Goal: Information Seeking & Learning: Compare options

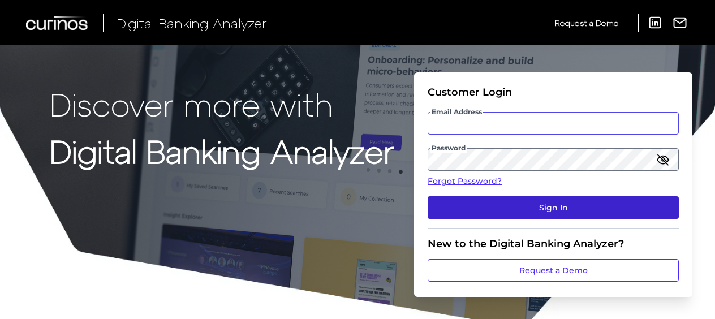
type input "sabine.hermann@curinos.com"
click at [494, 203] on button "Sign In" at bounding box center [553, 207] width 251 height 23
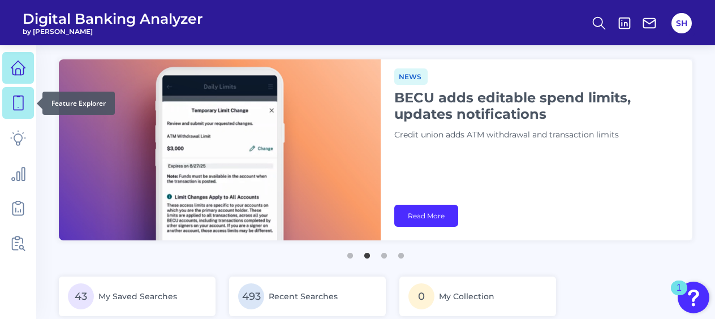
click at [17, 98] on icon at bounding box center [18, 103] width 16 height 16
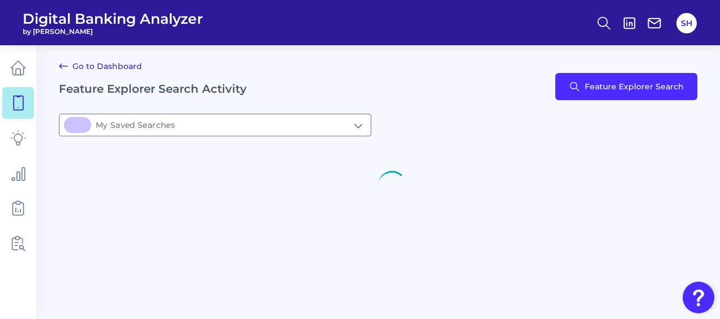
type input "43My Saved Searches"
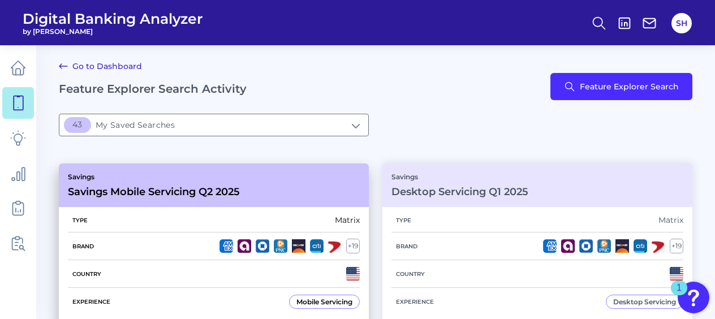
click at [174, 179] on p "Savings" at bounding box center [154, 177] width 172 height 8
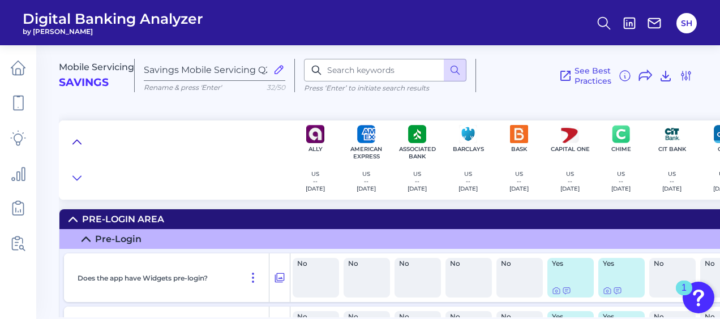
click at [78, 144] on icon at bounding box center [76, 141] width 9 height 11
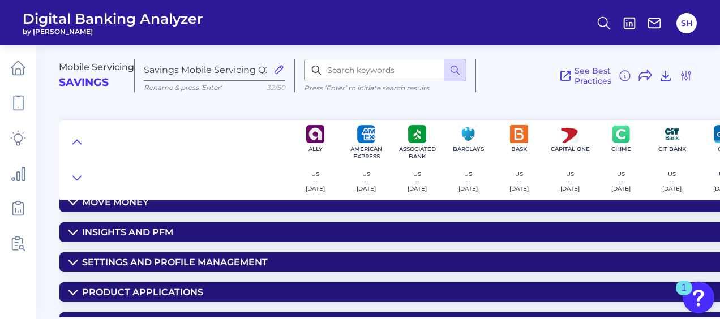
scroll to position [155, 0]
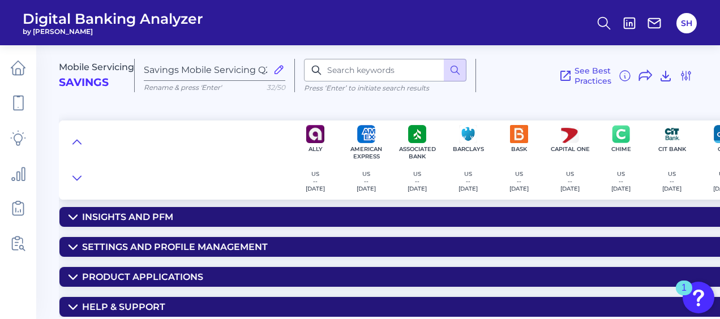
click at [137, 302] on div "Help & Support" at bounding box center [123, 307] width 83 height 11
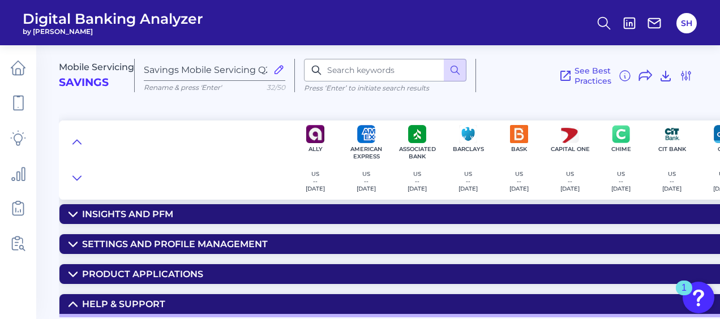
scroll to position [195, 0]
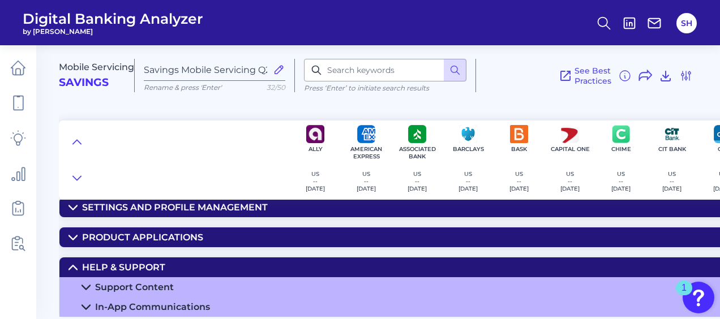
click at [135, 282] on div "Support Content" at bounding box center [134, 287] width 79 height 11
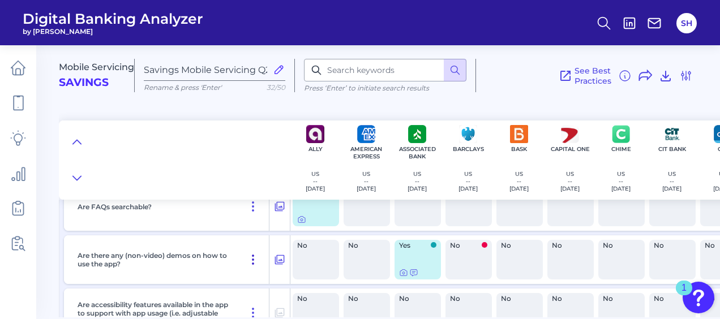
scroll to position [308, 0]
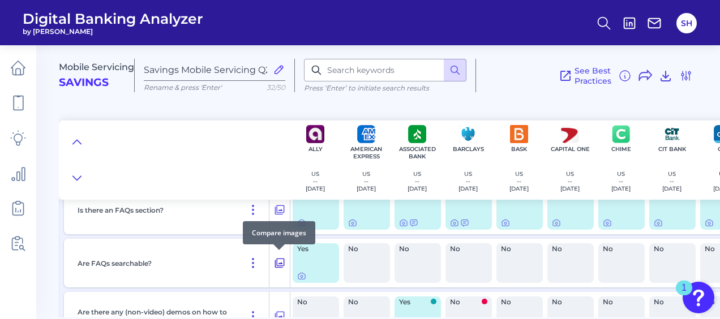
click at [280, 263] on icon at bounding box center [279, 263] width 11 height 14
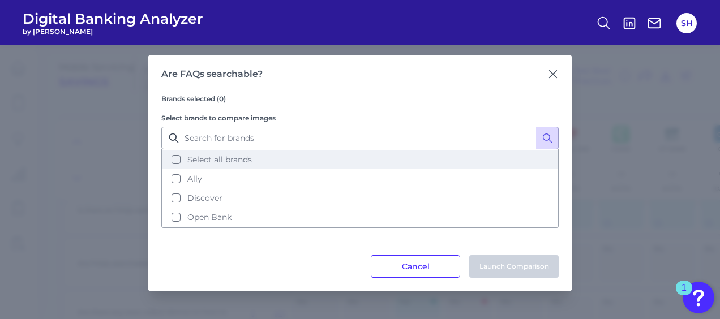
click at [171, 160] on button "Select all brands" at bounding box center [359, 159] width 395 height 19
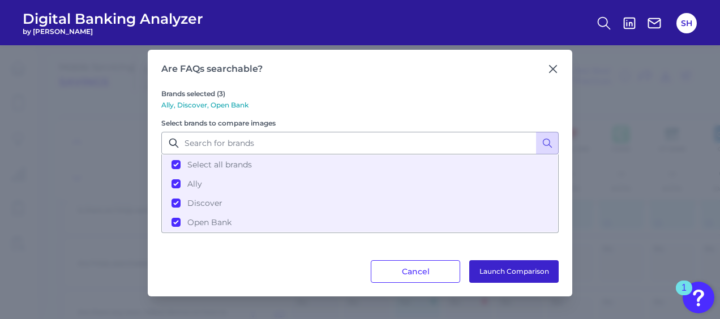
click at [485, 265] on button "Launch Comparison" at bounding box center [513, 271] width 89 height 23
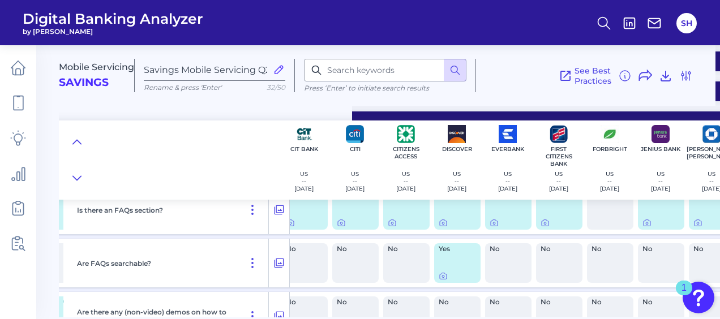
scroll to position [308, 368]
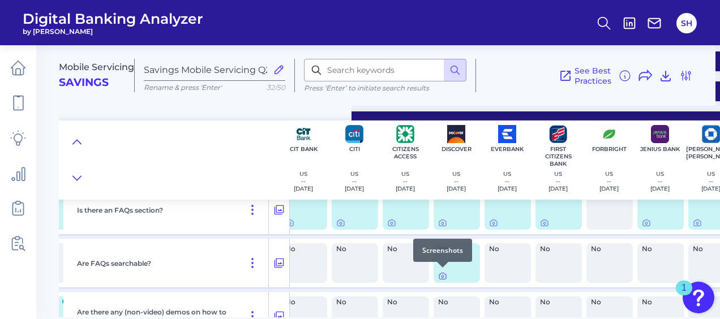
click at [440, 275] on icon at bounding box center [442, 276] width 9 height 9
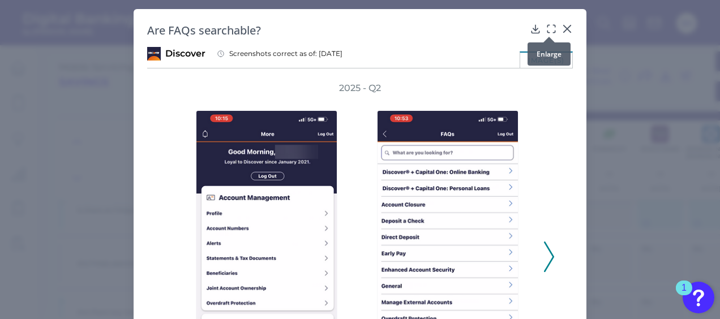
click at [549, 28] on icon at bounding box center [550, 28] width 11 height 11
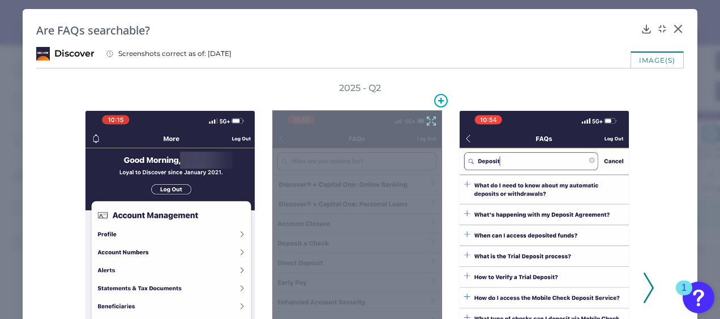
click at [425, 121] on icon at bounding box center [431, 121] width 12 height 12
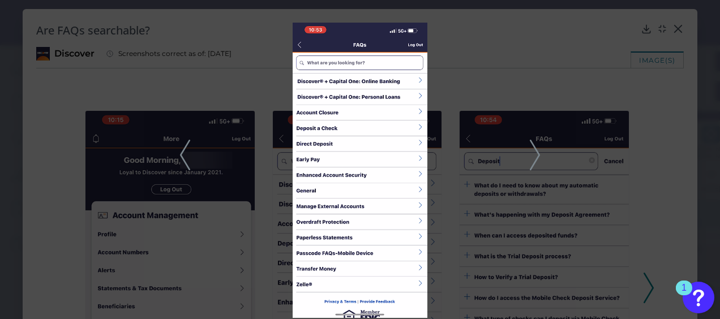
click at [662, 96] on div at bounding box center [360, 159] width 720 height 319
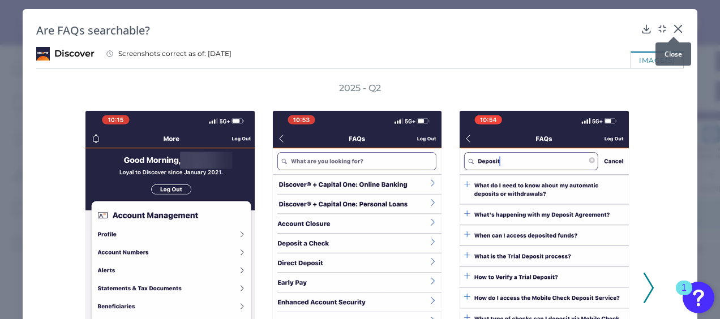
click at [672, 28] on icon at bounding box center [677, 28] width 11 height 11
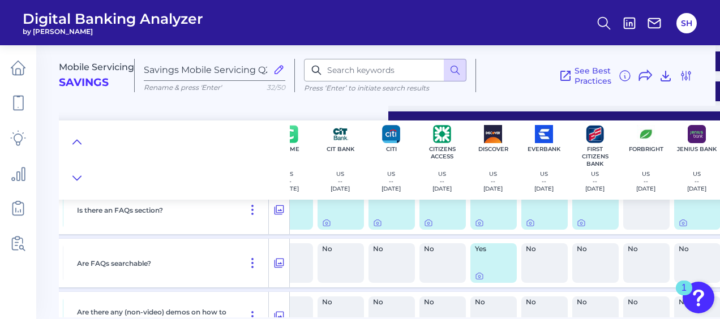
scroll to position [308, 324]
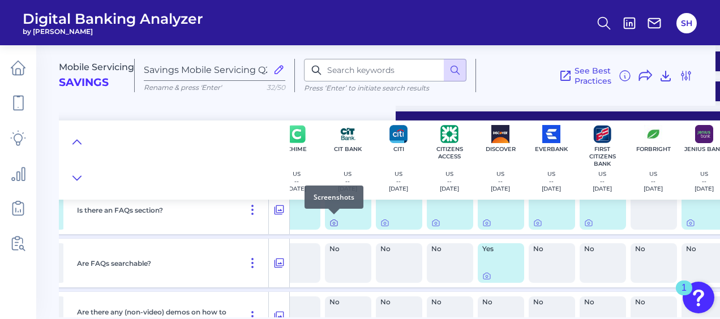
click at [331, 220] on icon at bounding box center [333, 223] width 7 height 6
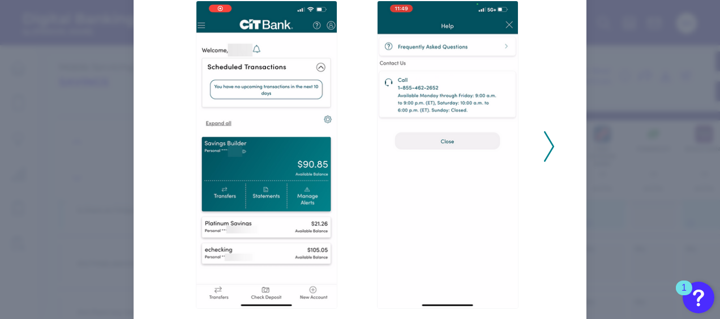
scroll to position [113, 0]
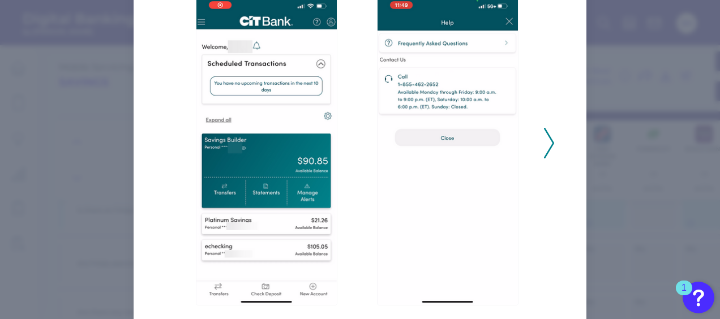
click at [547, 151] on polyline at bounding box center [548, 143] width 8 height 29
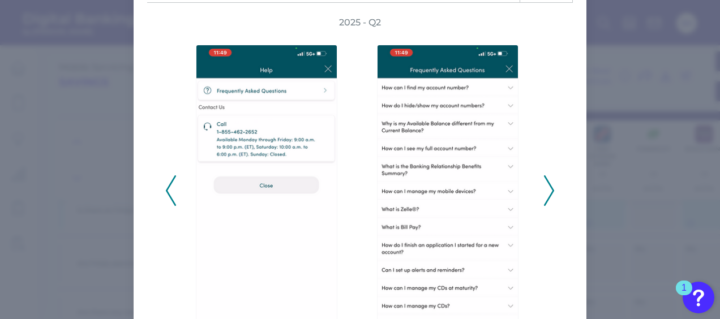
scroll to position [0, 0]
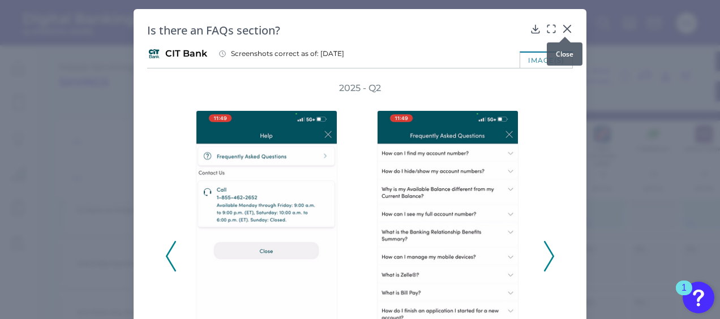
click at [563, 26] on icon at bounding box center [566, 28] width 11 height 11
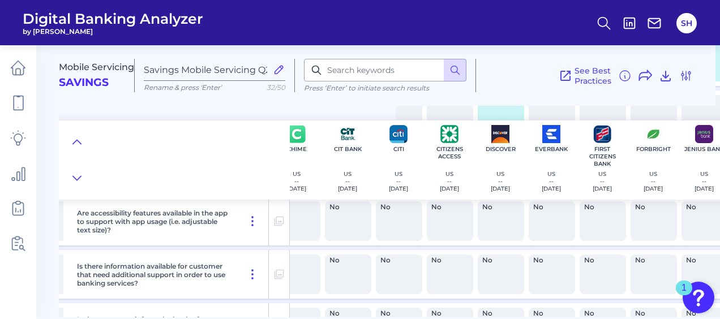
scroll to position [520, 324]
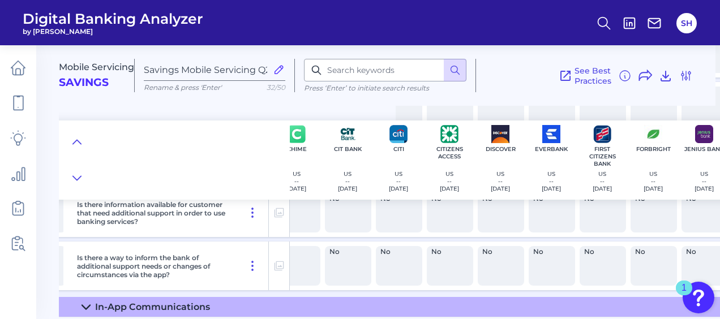
click at [156, 303] on div "In-App Communications" at bounding box center [152, 307] width 115 height 11
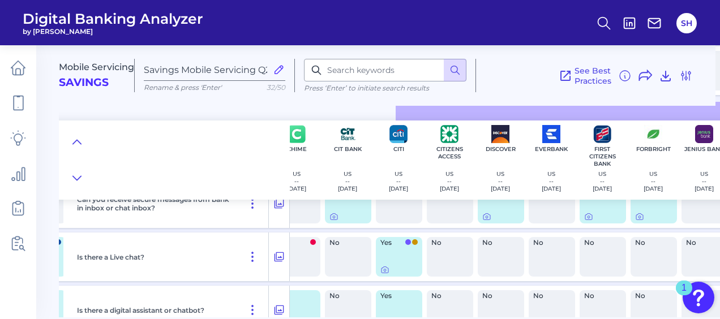
scroll to position [740, 324]
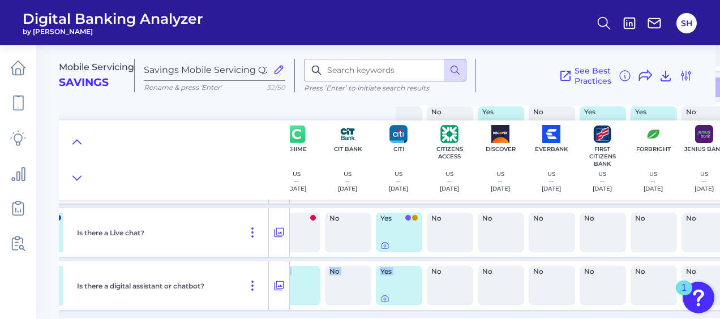
drag, startPoint x: 408, startPoint y: 318, endPoint x: 222, endPoint y: 344, distance: 188.5
click at [222, 319] on html "Digital Banking Analyzer by Curinos SH Mobile Servicing Savings Savings Mobile …" at bounding box center [360, 159] width 720 height 319
click at [54, 279] on main "Mobile Servicing Savings Savings Mobile Servicing Q2 2025 Rename & press 'Enter…" at bounding box center [360, 159] width 720 height 319
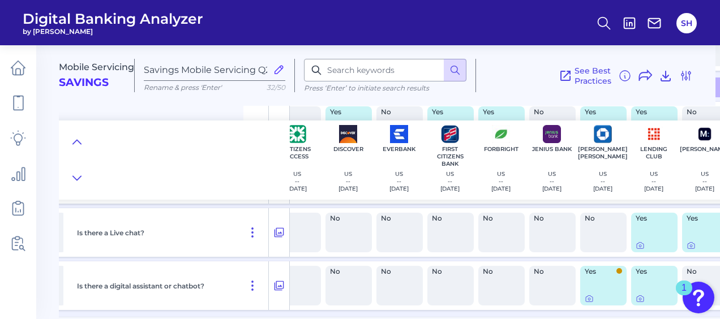
scroll to position [740, 0]
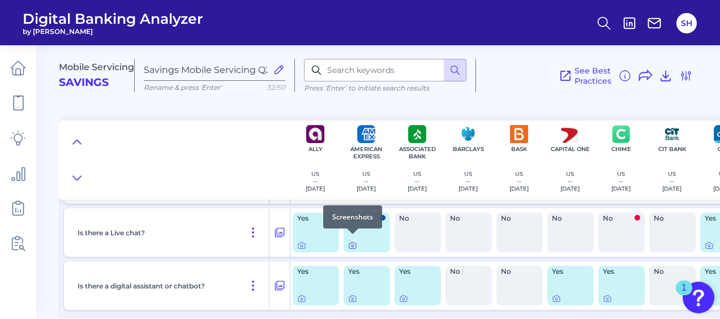
click at [354, 243] on icon at bounding box center [352, 245] width 9 height 9
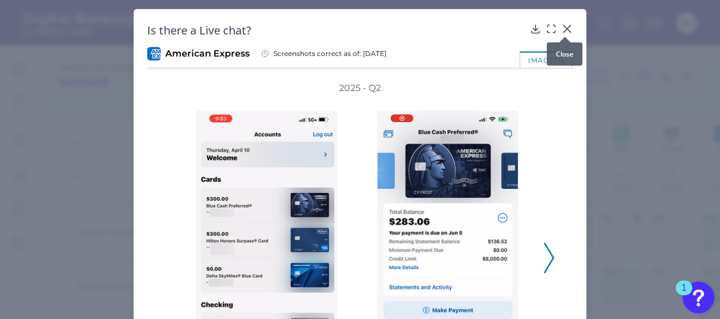
click at [561, 32] on div at bounding box center [564, 36] width 11 height 11
click at [561, 30] on icon at bounding box center [566, 28] width 11 height 11
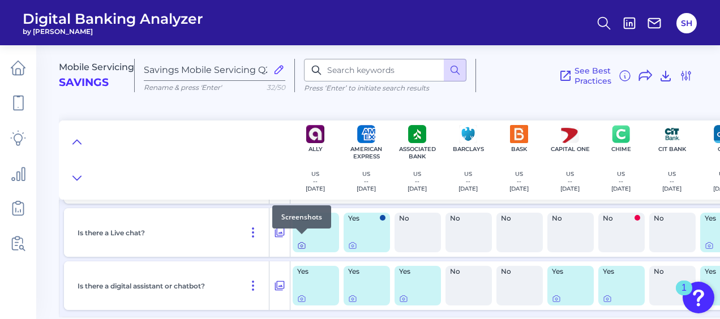
click at [300, 242] on icon at bounding box center [301, 245] width 9 height 9
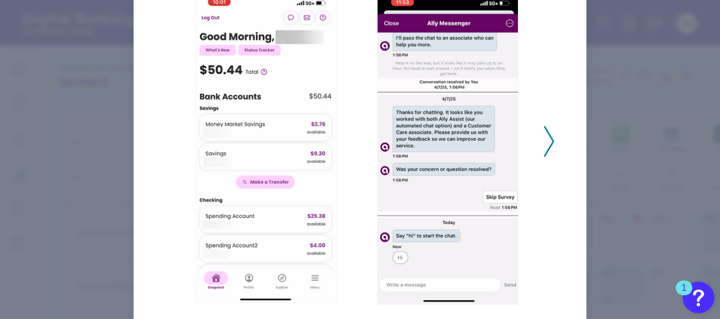
scroll to position [98, 0]
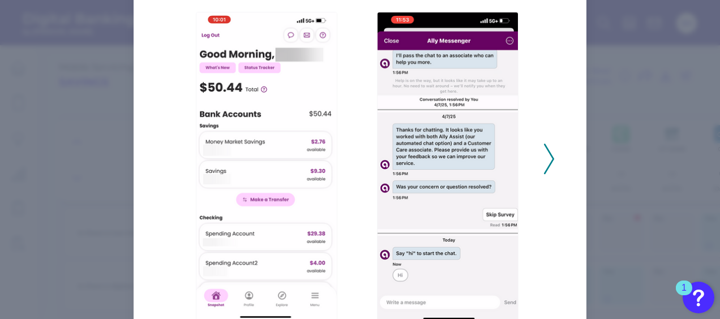
click at [547, 155] on icon at bounding box center [549, 159] width 10 height 31
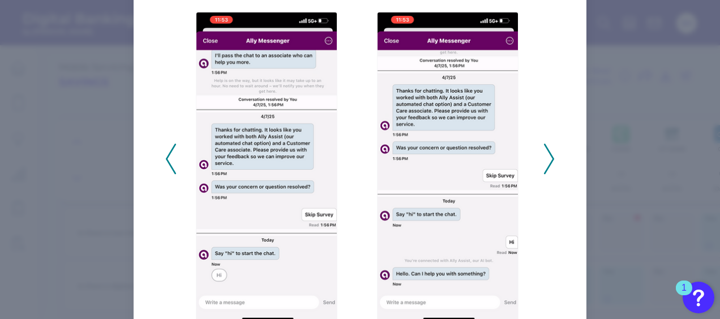
click at [547, 156] on icon at bounding box center [549, 159] width 10 height 31
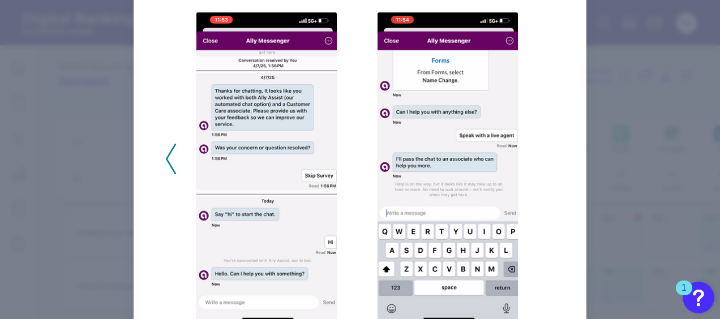
scroll to position [0, 0]
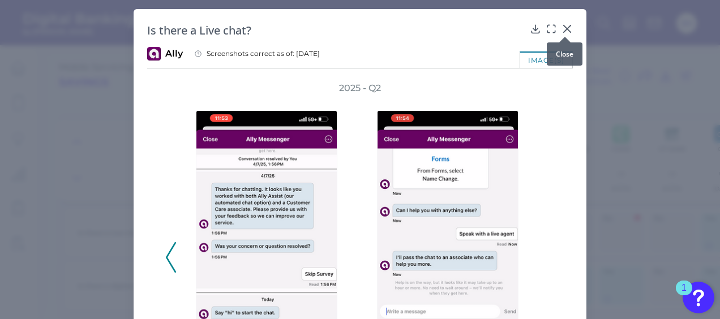
click at [568, 28] on icon at bounding box center [566, 28] width 11 height 11
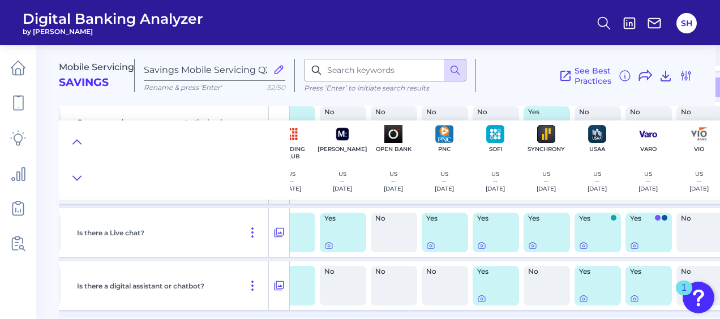
scroll to position [740, 853]
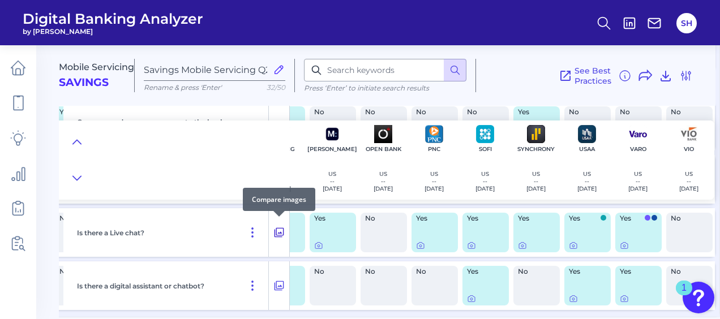
click at [277, 230] on icon at bounding box center [278, 233] width 11 height 14
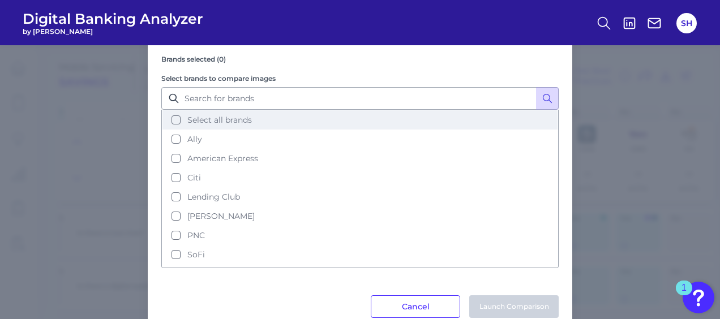
click at [175, 119] on button "Select all brands" at bounding box center [359, 119] width 395 height 19
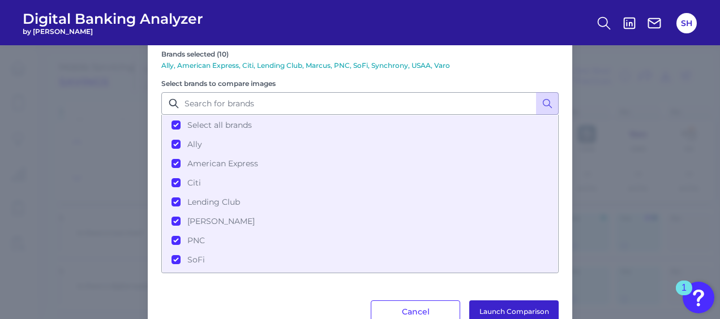
click at [499, 309] on button "Launch Comparison" at bounding box center [513, 311] width 89 height 23
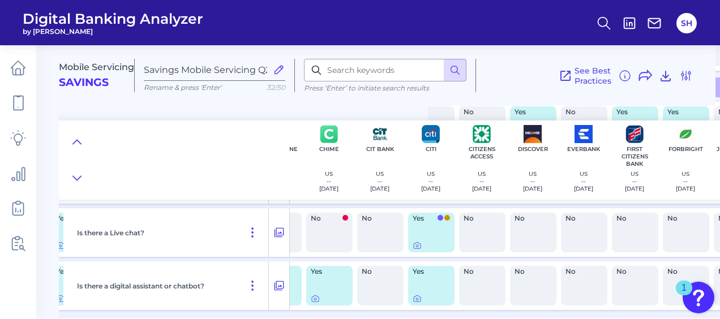
scroll to position [740, 270]
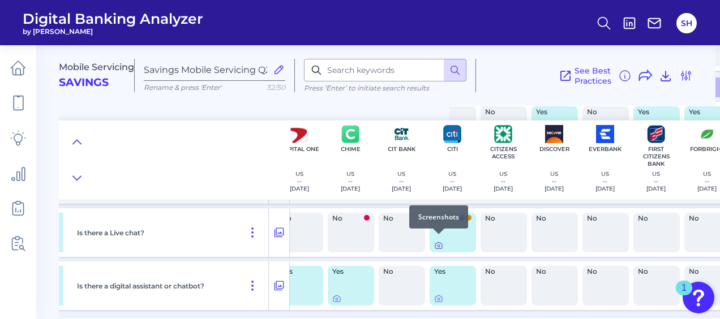
click at [440, 242] on icon at bounding box center [438, 245] width 9 height 9
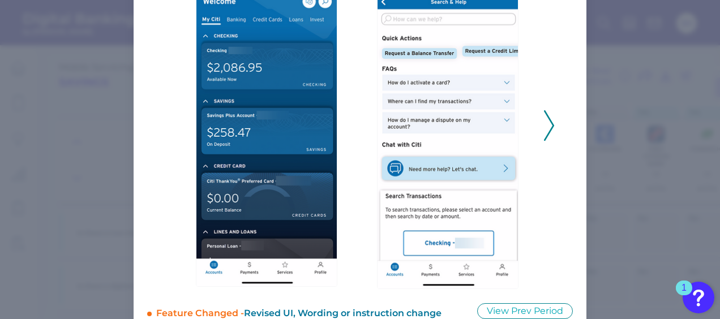
scroll to position [155, 0]
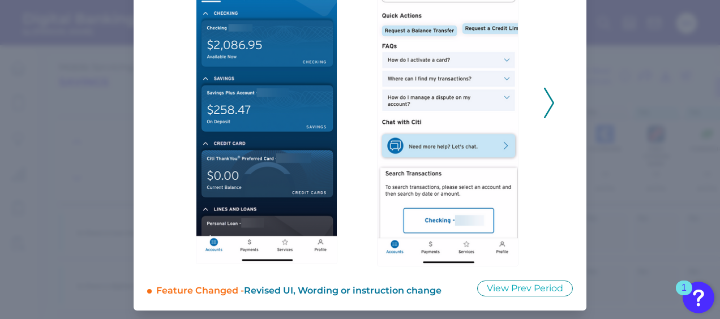
click at [545, 109] on icon at bounding box center [549, 103] width 10 height 31
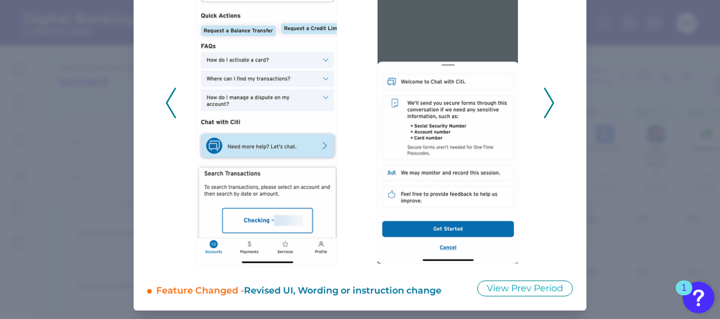
click at [545, 109] on icon at bounding box center [549, 103] width 10 height 31
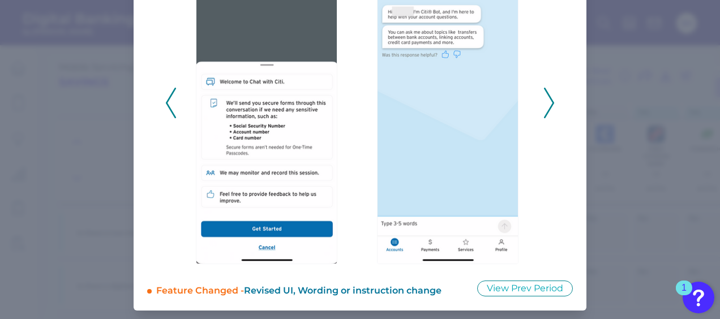
click at [545, 109] on icon at bounding box center [549, 103] width 10 height 31
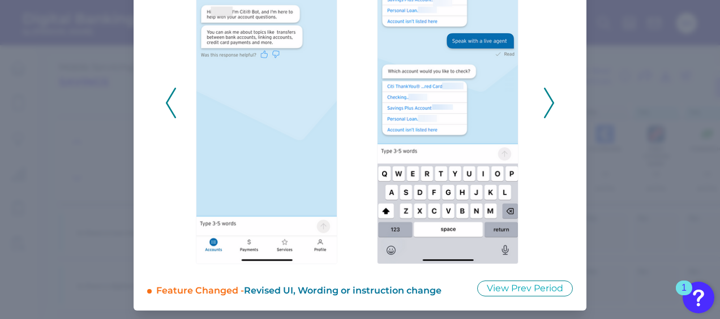
click at [545, 109] on icon at bounding box center [549, 103] width 10 height 31
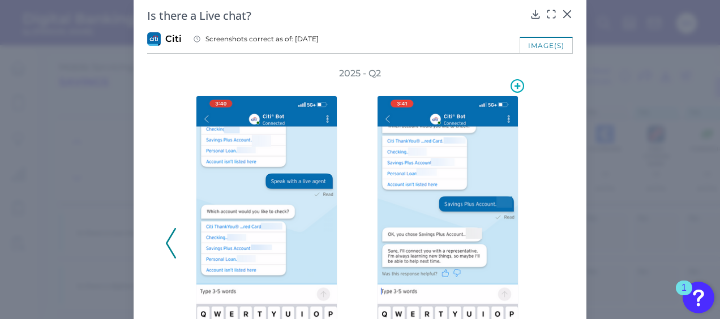
scroll to position [0, 0]
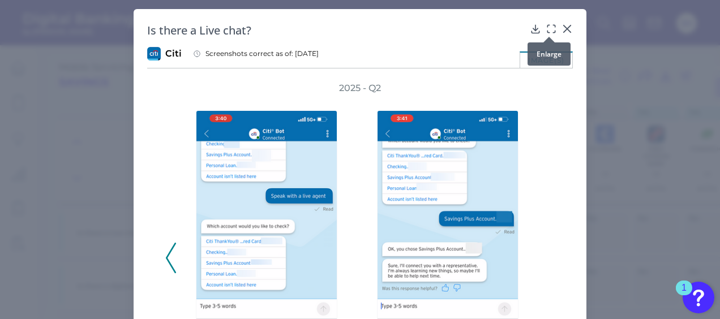
click at [549, 28] on icon at bounding box center [550, 28] width 11 height 11
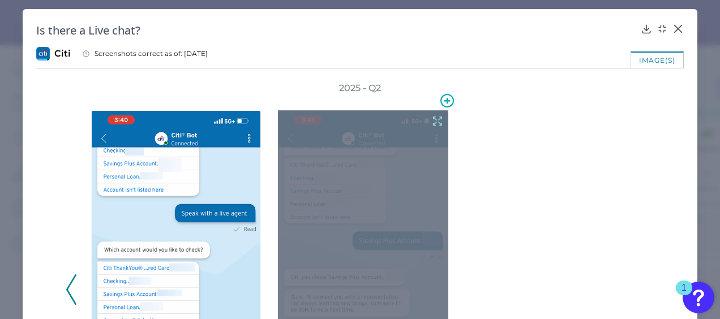
click at [431, 119] on icon at bounding box center [437, 121] width 12 height 12
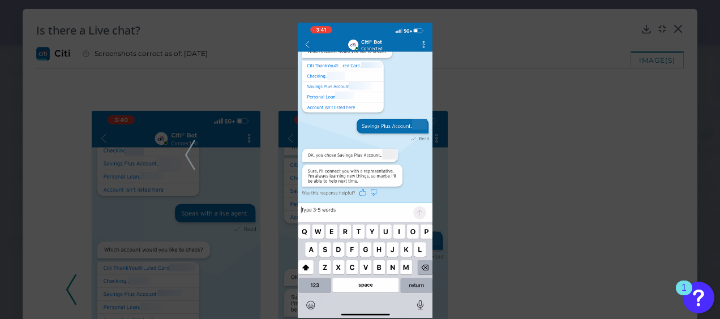
click at [669, 118] on div at bounding box center [360, 159] width 720 height 319
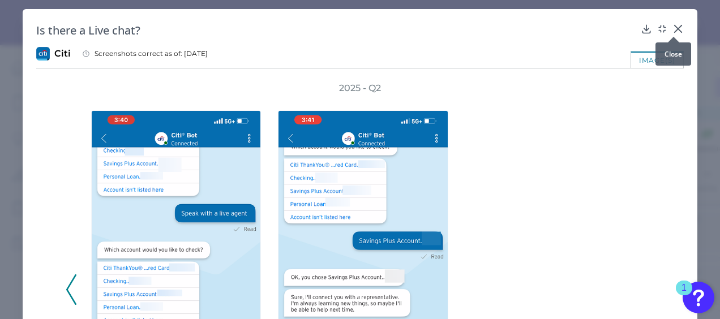
click at [672, 24] on icon at bounding box center [677, 28] width 11 height 11
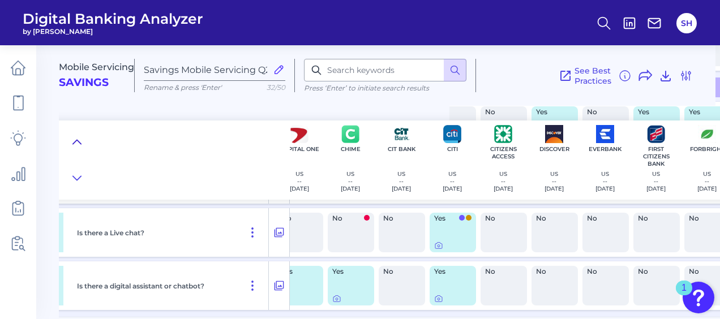
click at [74, 140] on icon at bounding box center [76, 141] width 9 height 11
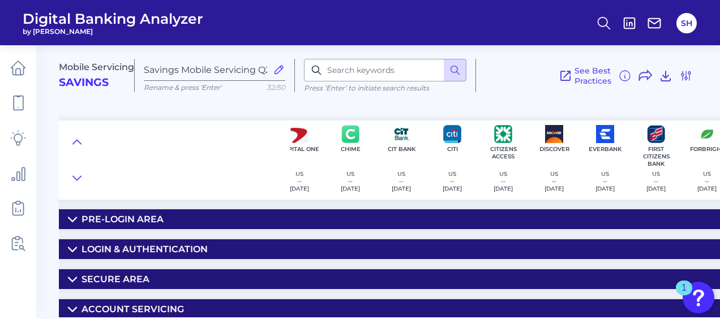
scroll to position [155, 270]
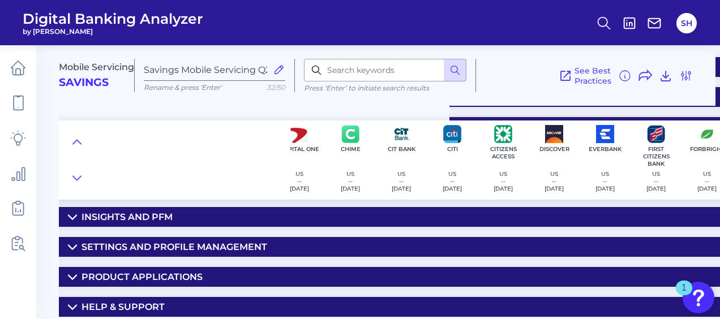
click at [132, 213] on div "Insights and PFM" at bounding box center [126, 217] width 91 height 11
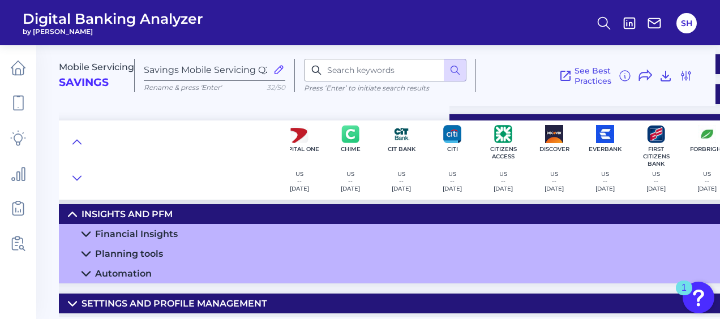
click at [128, 233] on div "Financial Insights" at bounding box center [136, 234] width 83 height 11
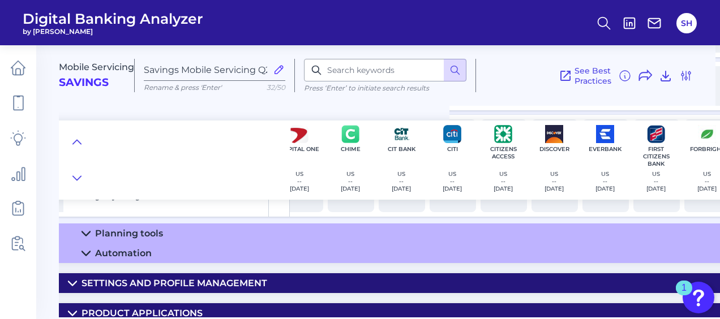
scroll to position [697, 270]
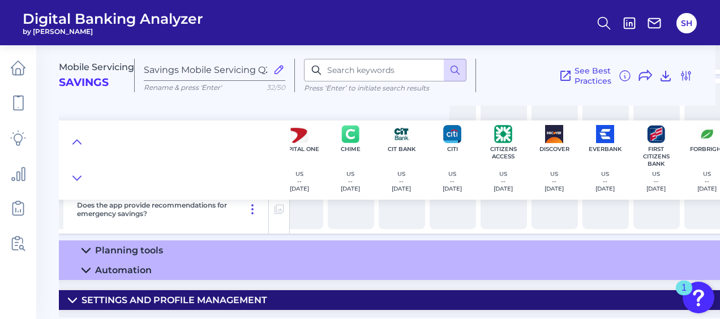
click at [129, 246] on div "Planning tools" at bounding box center [129, 250] width 68 height 11
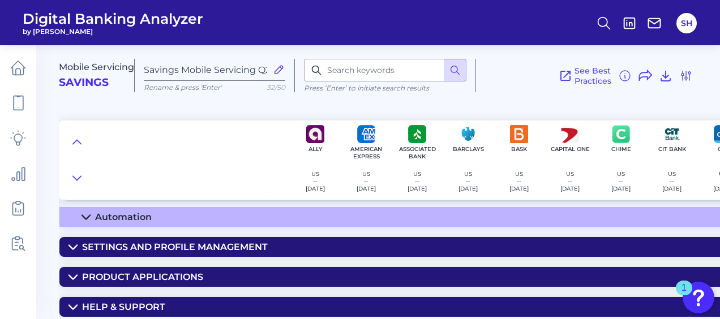
scroll to position [1239, 0]
click at [135, 216] on div "Automation" at bounding box center [123, 217] width 57 height 11
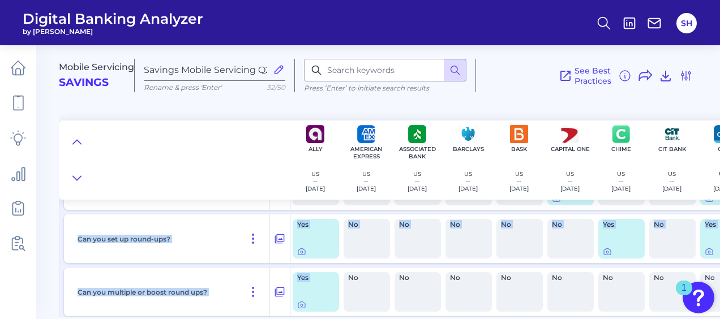
scroll to position [1515, 0]
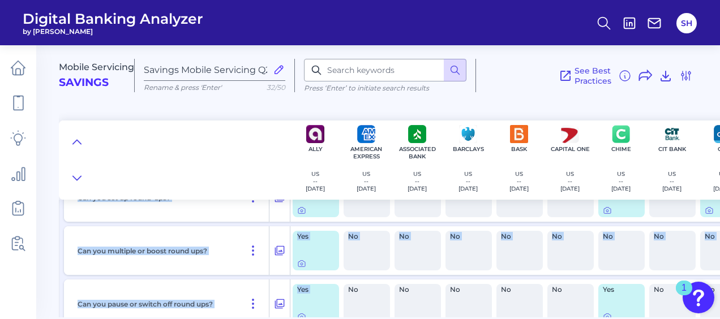
drag, startPoint x: 313, startPoint y: 312, endPoint x: 344, endPoint y: 309, distance: 30.7
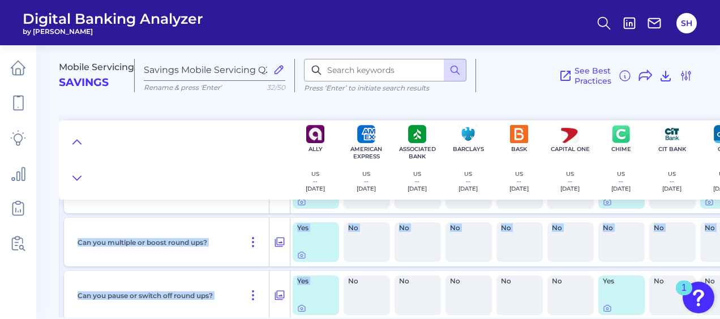
drag, startPoint x: 344, startPoint y: 309, endPoint x: 487, endPoint y: 255, distance: 152.6
click at [487, 255] on div "No" at bounding box center [468, 242] width 46 height 40
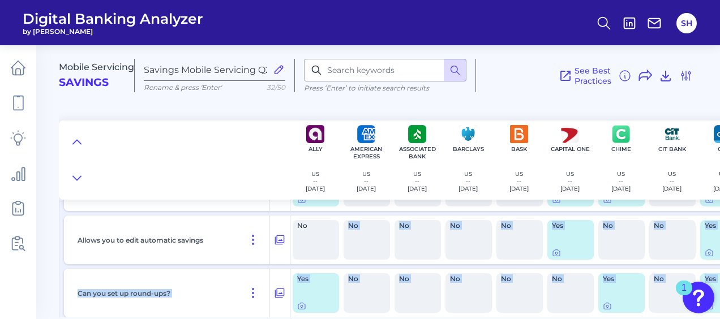
scroll to position [1402, 0]
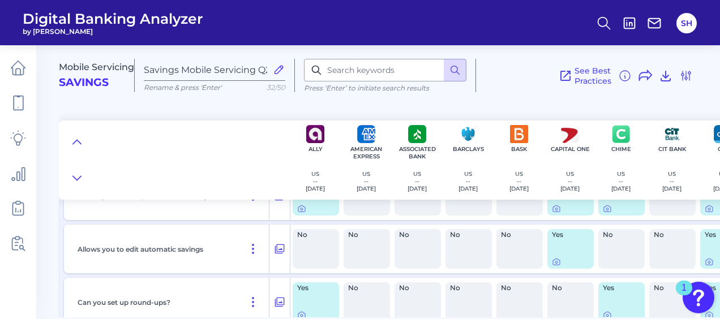
click at [232, 253] on div "Allows you to edit automatic savings" at bounding box center [171, 249] width 196 height 49
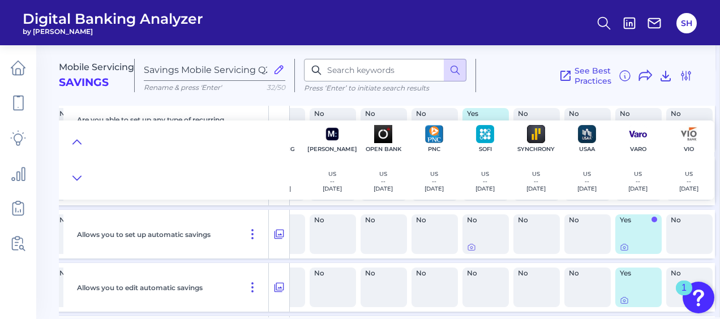
scroll to position [1345, 853]
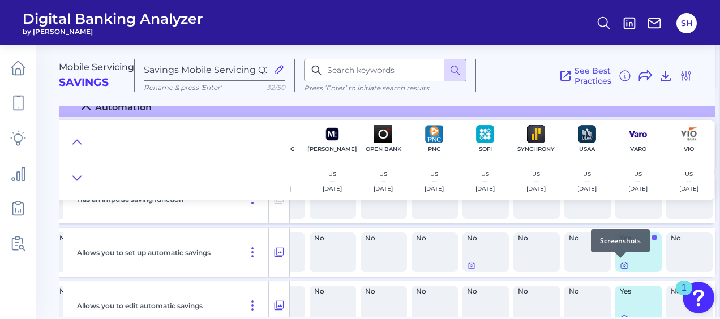
click at [620, 265] on icon at bounding box center [624, 265] width 9 height 9
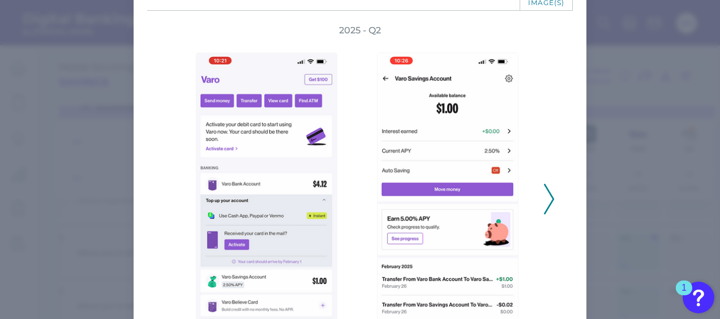
scroll to position [113, 0]
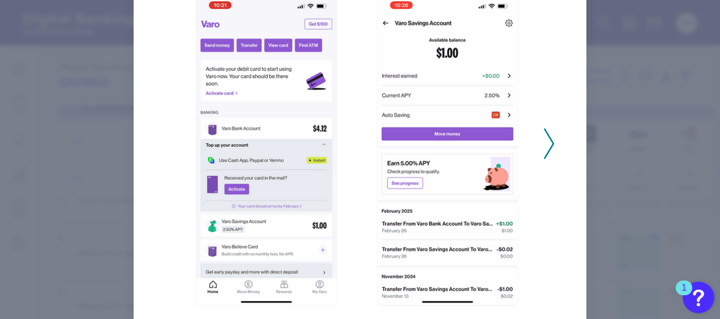
click at [545, 150] on icon at bounding box center [549, 143] width 10 height 31
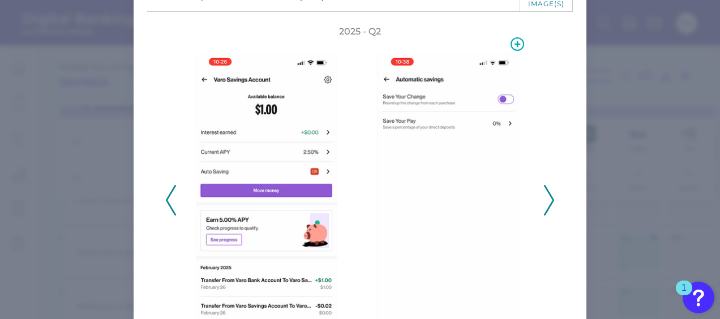
scroll to position [0, 0]
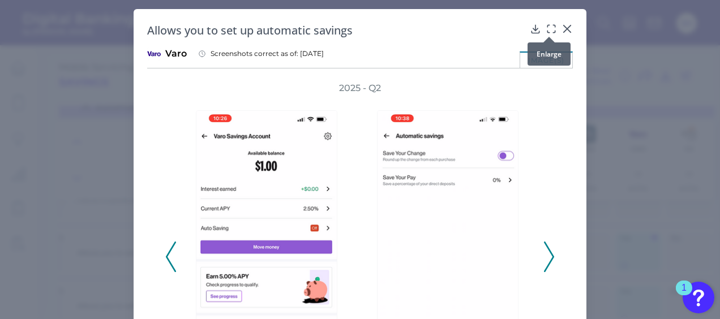
click at [552, 26] on icon at bounding box center [550, 28] width 11 height 11
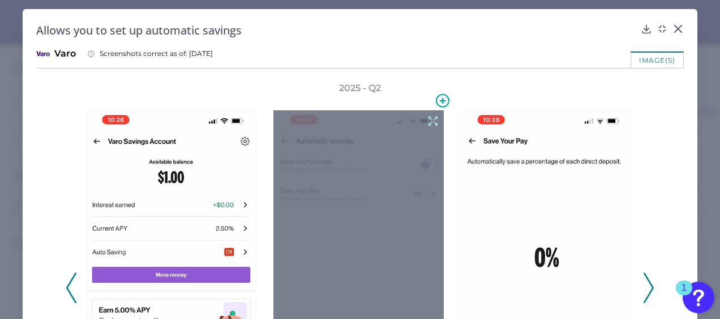
drag, startPoint x: 330, startPoint y: 189, endPoint x: 317, endPoint y: 206, distance: 21.4
click at [317, 206] on div at bounding box center [358, 296] width 170 height 372
click at [431, 121] on icon at bounding box center [433, 121] width 12 height 12
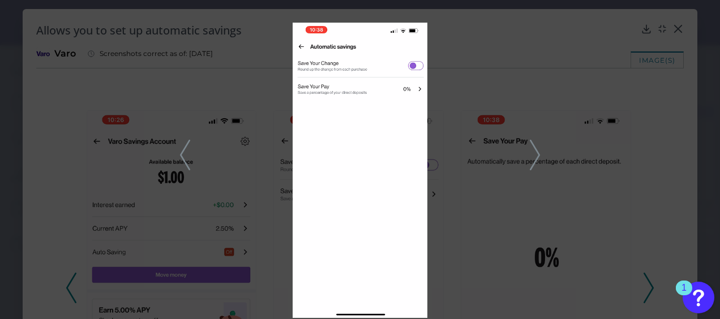
click at [648, 81] on div at bounding box center [360, 159] width 720 height 319
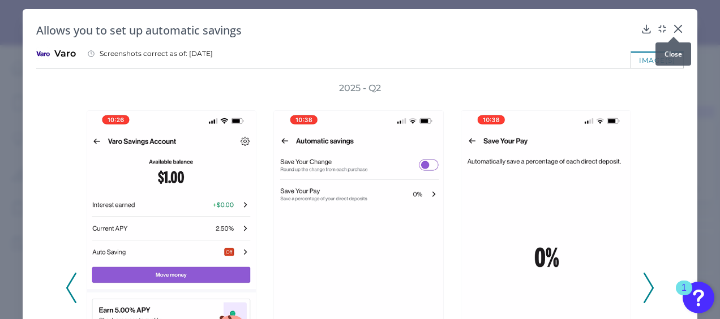
click at [674, 27] on icon at bounding box center [677, 28] width 11 height 11
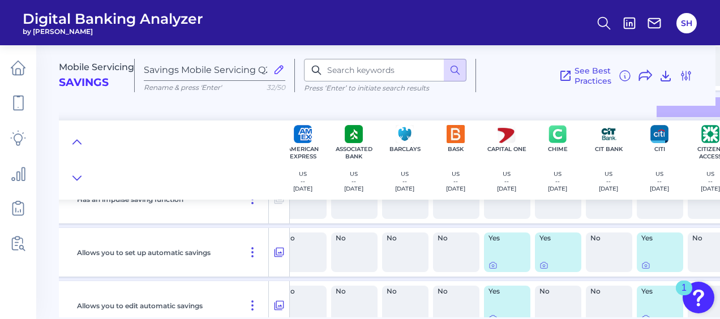
scroll to position [1345, 0]
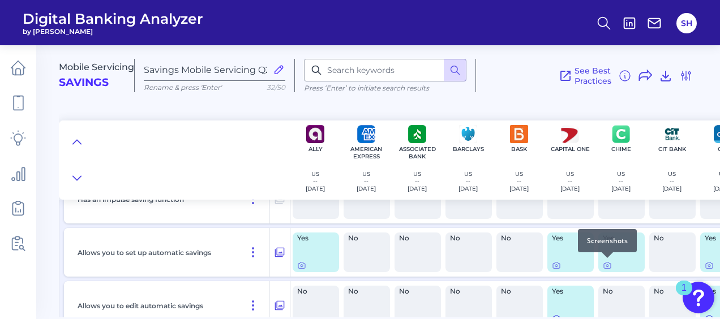
click at [608, 260] on div at bounding box center [606, 257] width 11 height 11
click at [608, 265] on icon at bounding box center [607, 266] width 2 height 2
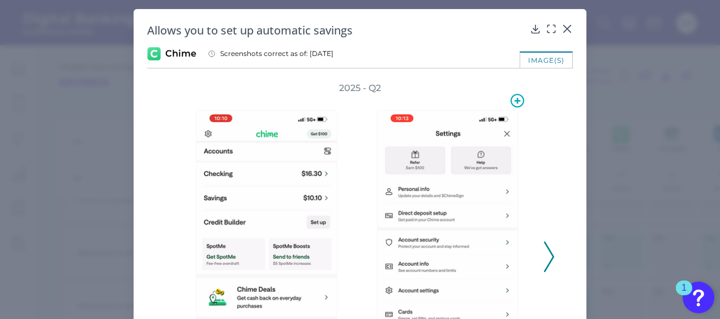
click at [547, 266] on icon at bounding box center [549, 257] width 10 height 31
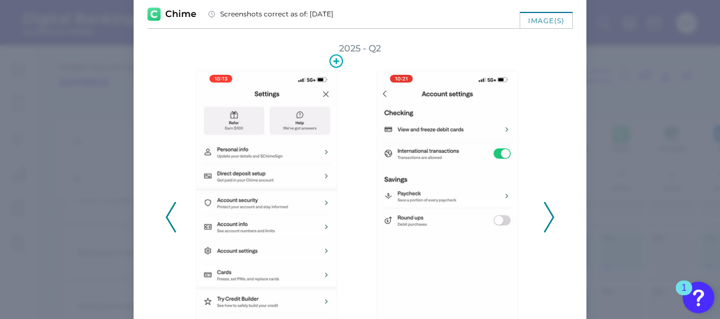
scroll to position [0, 0]
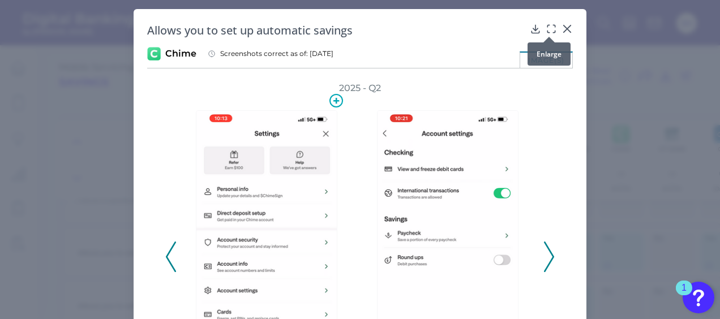
click at [547, 27] on icon at bounding box center [550, 28] width 11 height 11
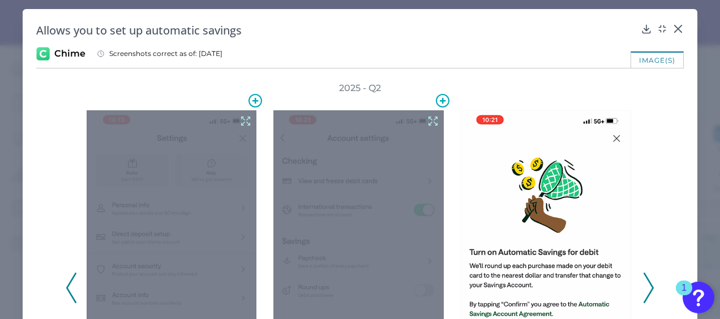
click at [427, 121] on icon at bounding box center [433, 121] width 12 height 12
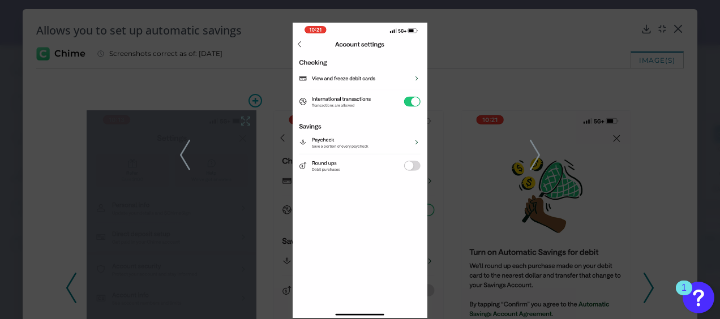
click at [647, 113] on div at bounding box center [360, 159] width 720 height 319
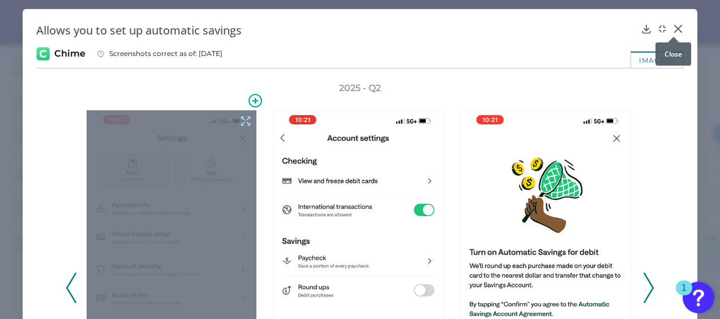
drag, startPoint x: 673, startPoint y: 25, endPoint x: 662, endPoint y: 23, distance: 11.5
click at [673, 26] on icon at bounding box center [677, 28] width 11 height 11
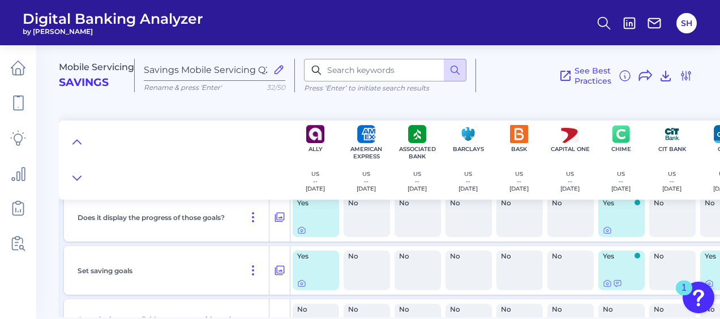
scroll to position [893, 0]
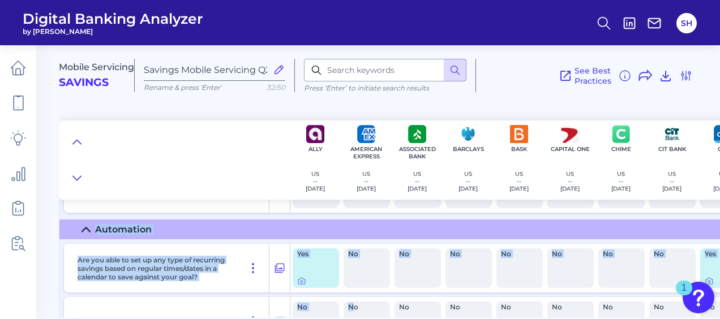
drag, startPoint x: 325, startPoint y: 317, endPoint x: 352, endPoint y: 318, distance: 26.6
click at [352, 318] on main "Mobile Servicing Savings Savings Mobile Servicing Q2 2025 Rename & press 'Enter…" at bounding box center [360, 159] width 720 height 319
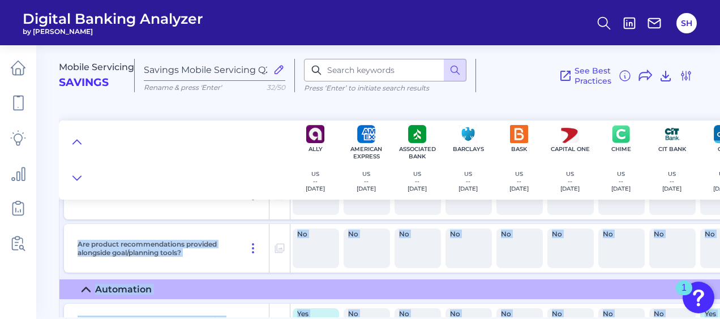
click at [344, 245] on div "No" at bounding box center [366, 249] width 46 height 40
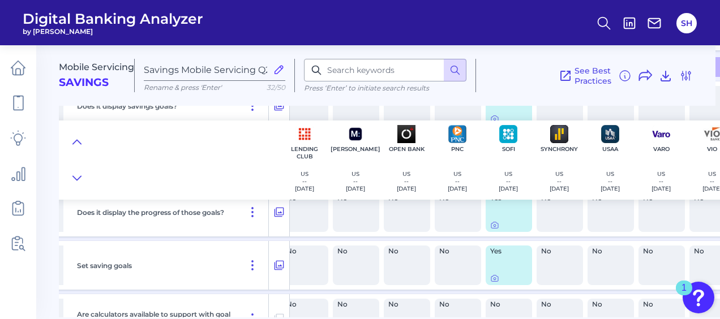
scroll to position [880, 830]
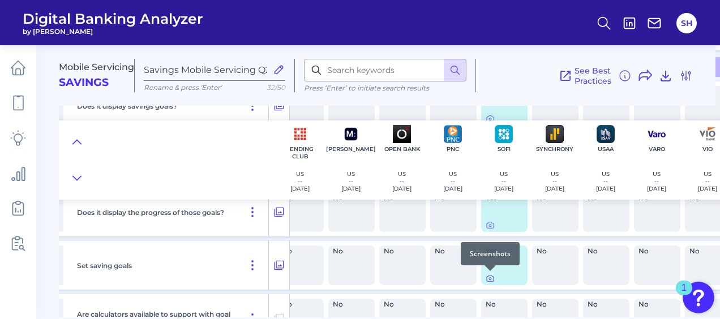
click at [490, 276] on icon at bounding box center [489, 278] width 9 height 9
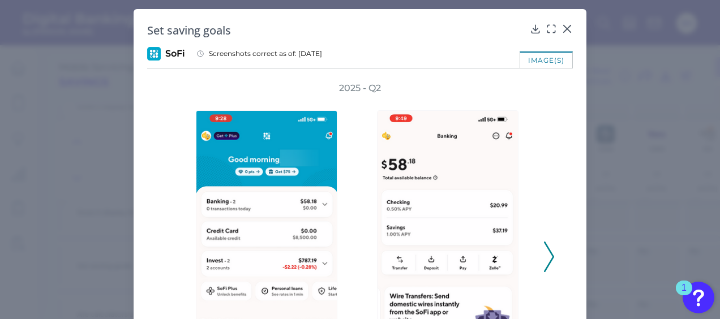
click at [545, 261] on icon at bounding box center [549, 257] width 10 height 31
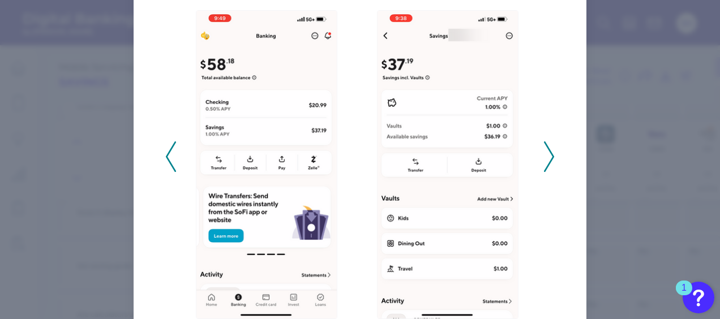
scroll to position [113, 0]
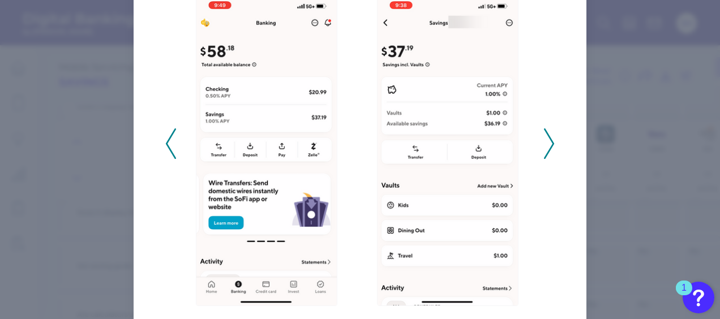
click at [544, 147] on icon at bounding box center [549, 143] width 10 height 31
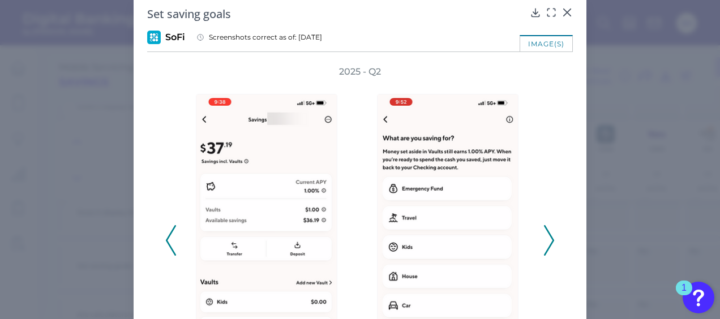
scroll to position [0, 0]
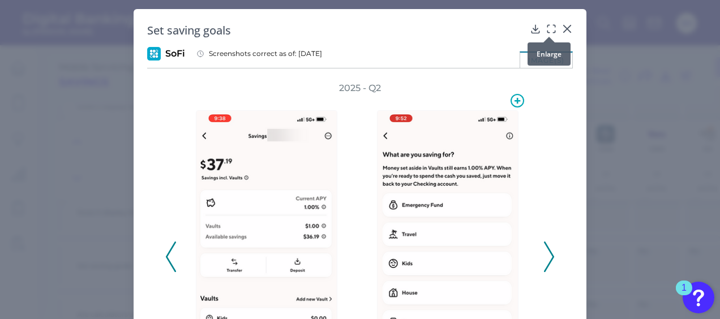
click at [549, 28] on icon at bounding box center [550, 28] width 11 height 11
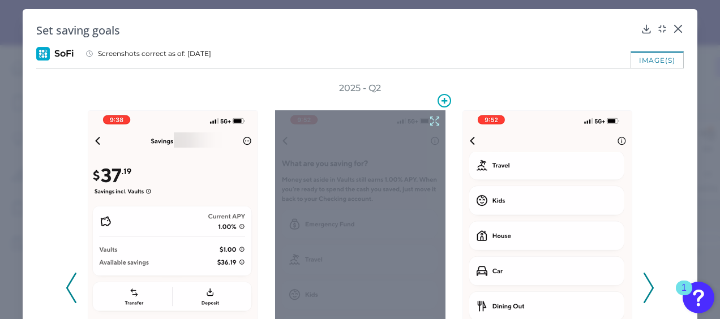
drag, startPoint x: 395, startPoint y: 255, endPoint x: 387, endPoint y: 247, distance: 10.8
click at [387, 247] on div at bounding box center [360, 296] width 170 height 372
click at [429, 123] on icon at bounding box center [434, 121] width 12 height 12
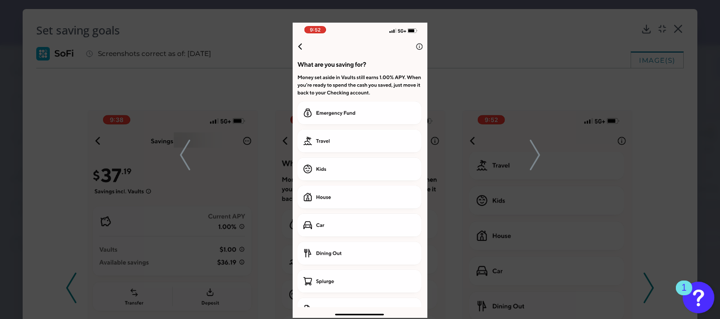
click at [661, 47] on div at bounding box center [360, 159] width 720 height 319
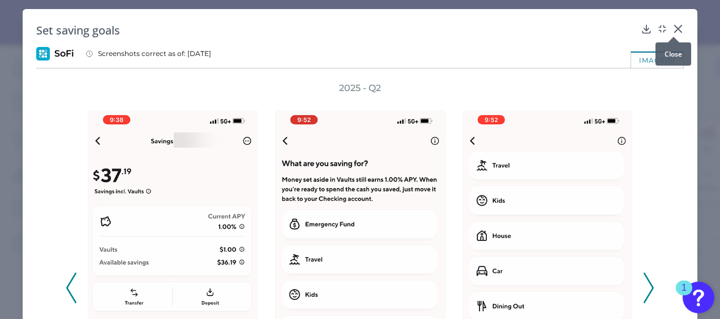
click at [674, 29] on icon at bounding box center [677, 28] width 7 height 7
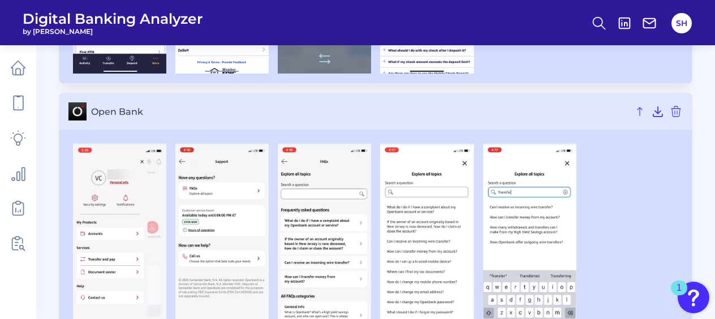
scroll to position [636, 0]
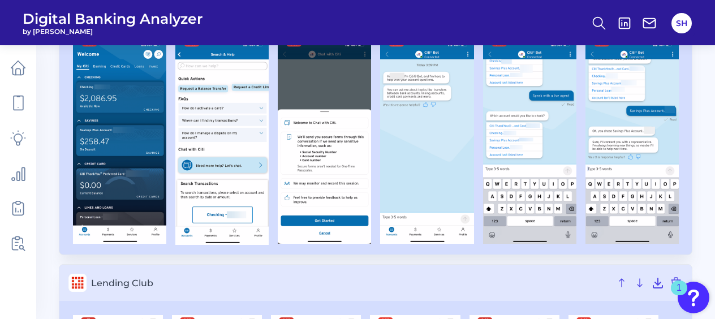
scroll to position [622, 0]
